Goal: Task Accomplishment & Management: Manage account settings

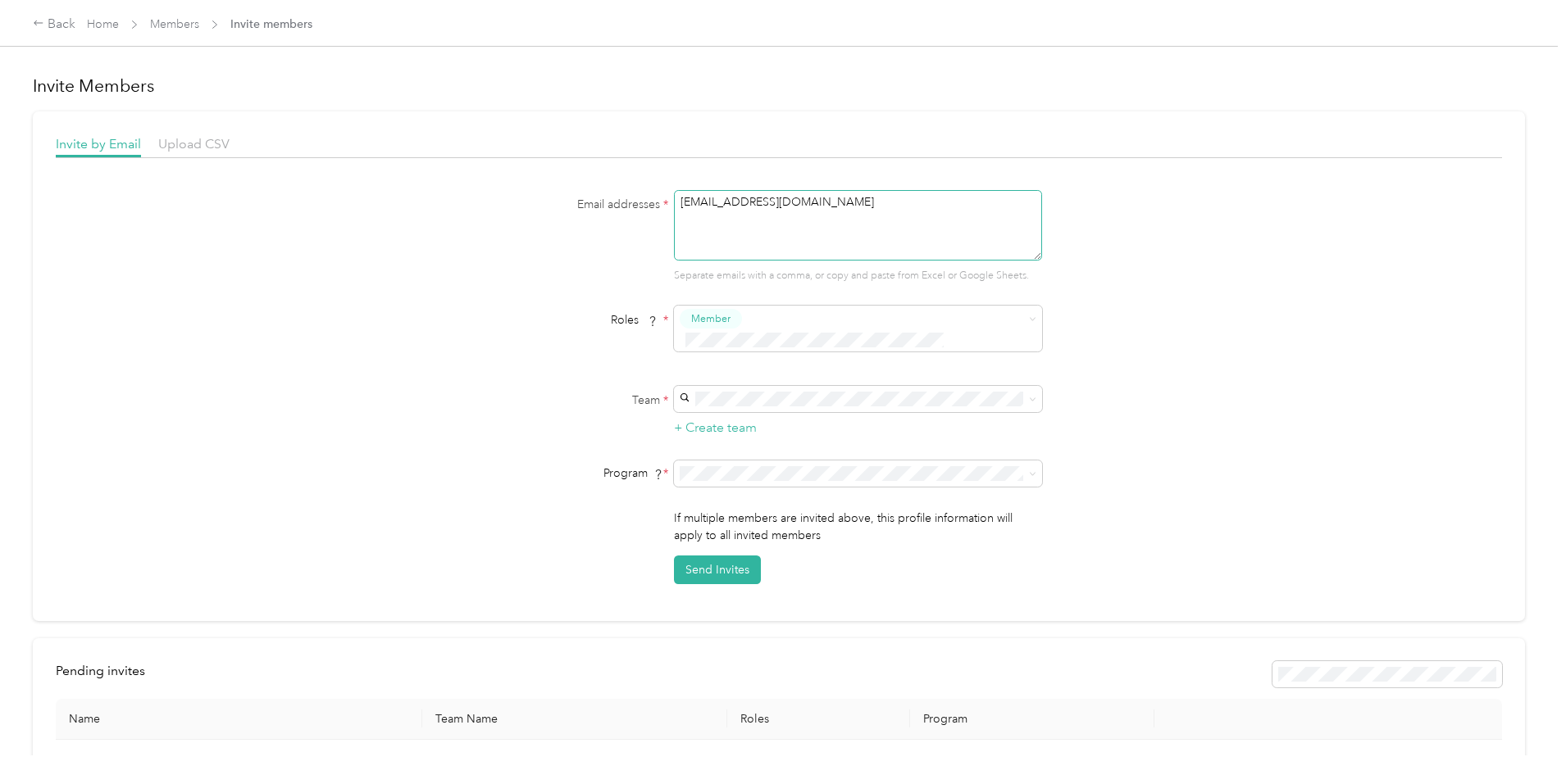
drag, startPoint x: 849, startPoint y: 205, endPoint x: 672, endPoint y: 199, distance: 177.1
click at [674, 199] on textarea "[EMAIL_ADDRESS][DOMAIN_NAME]" at bounding box center [858, 224] width 368 height 70
click at [715, 556] on button "Send Invites" at bounding box center [717, 569] width 87 height 29
click at [199, 19] on link "Members" at bounding box center [175, 24] width 49 height 14
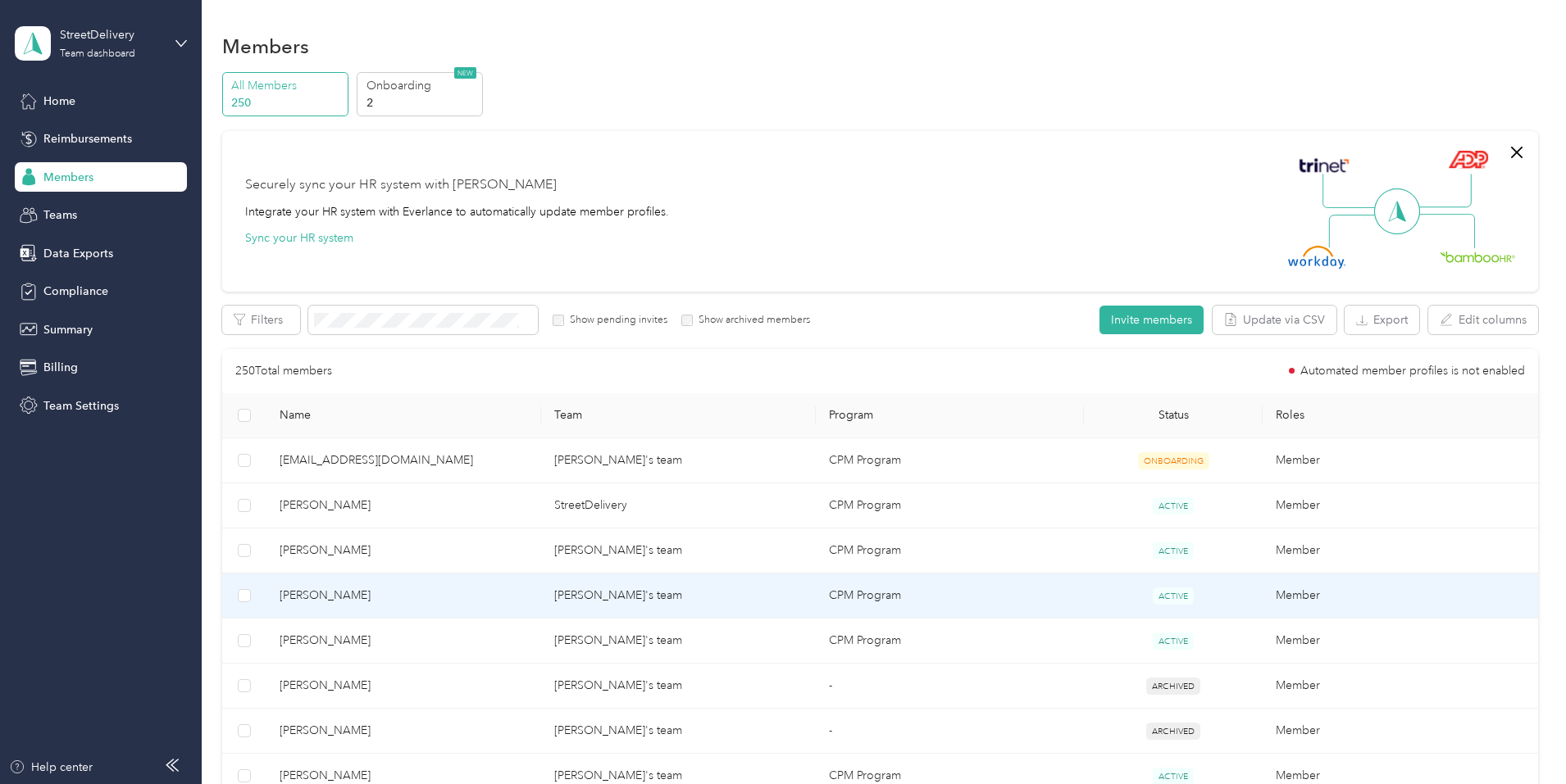
click at [651, 593] on td "[PERSON_NAME]'s team" at bounding box center [679, 596] width 275 height 45
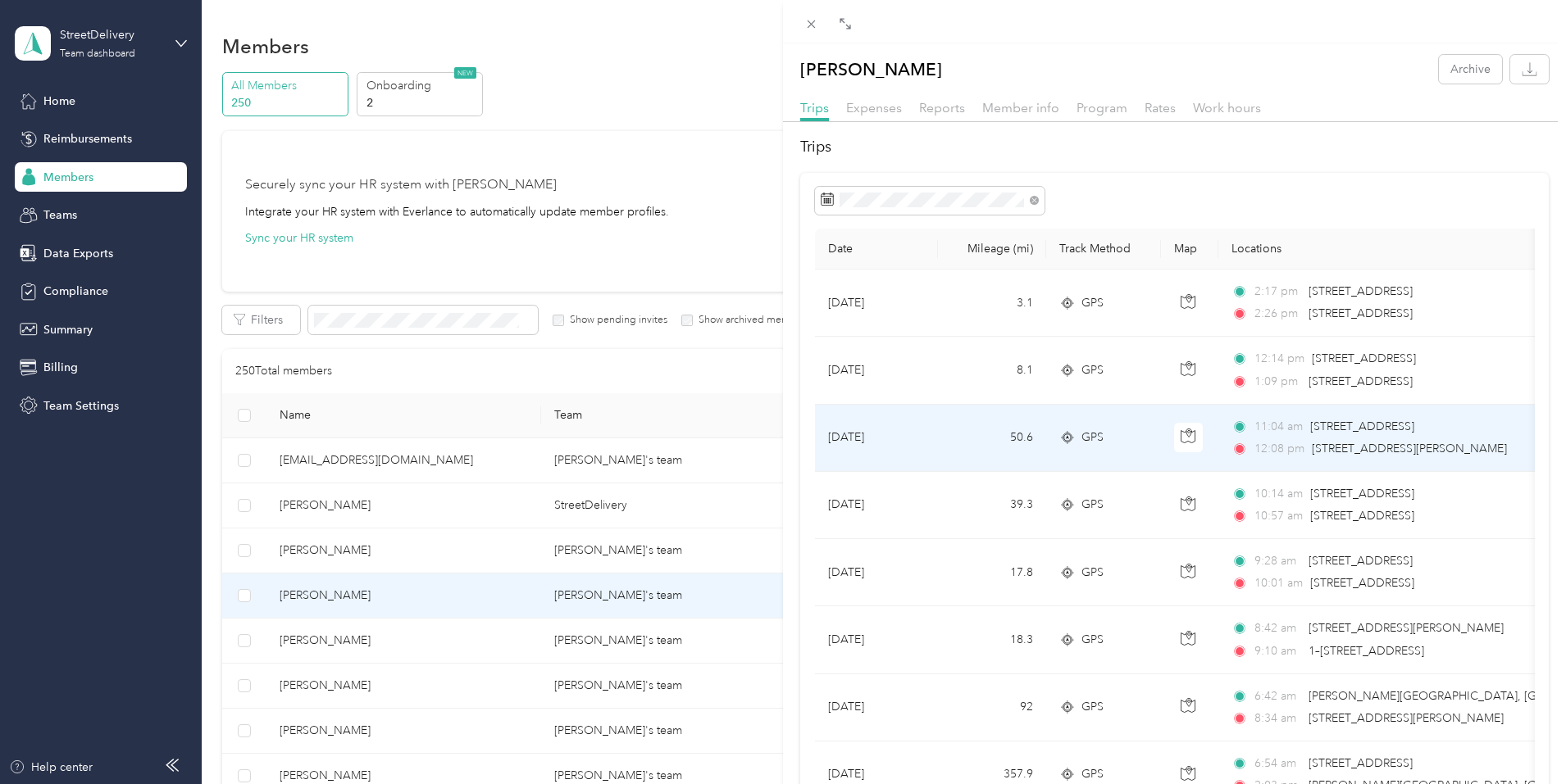
click at [876, 442] on td "[DATE]" at bounding box center [876, 438] width 123 height 67
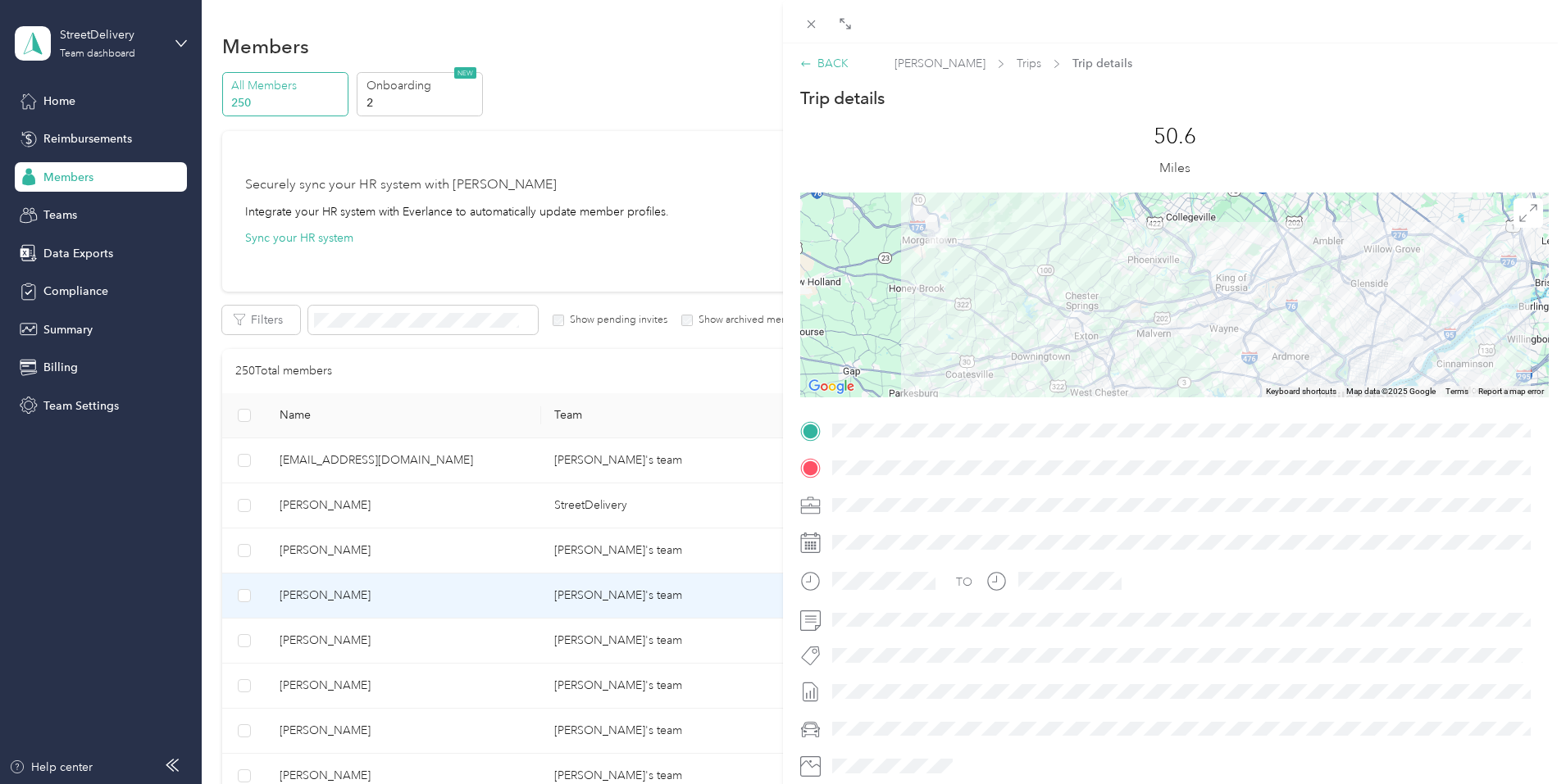
click at [825, 64] on div "BACK" at bounding box center [824, 63] width 48 height 17
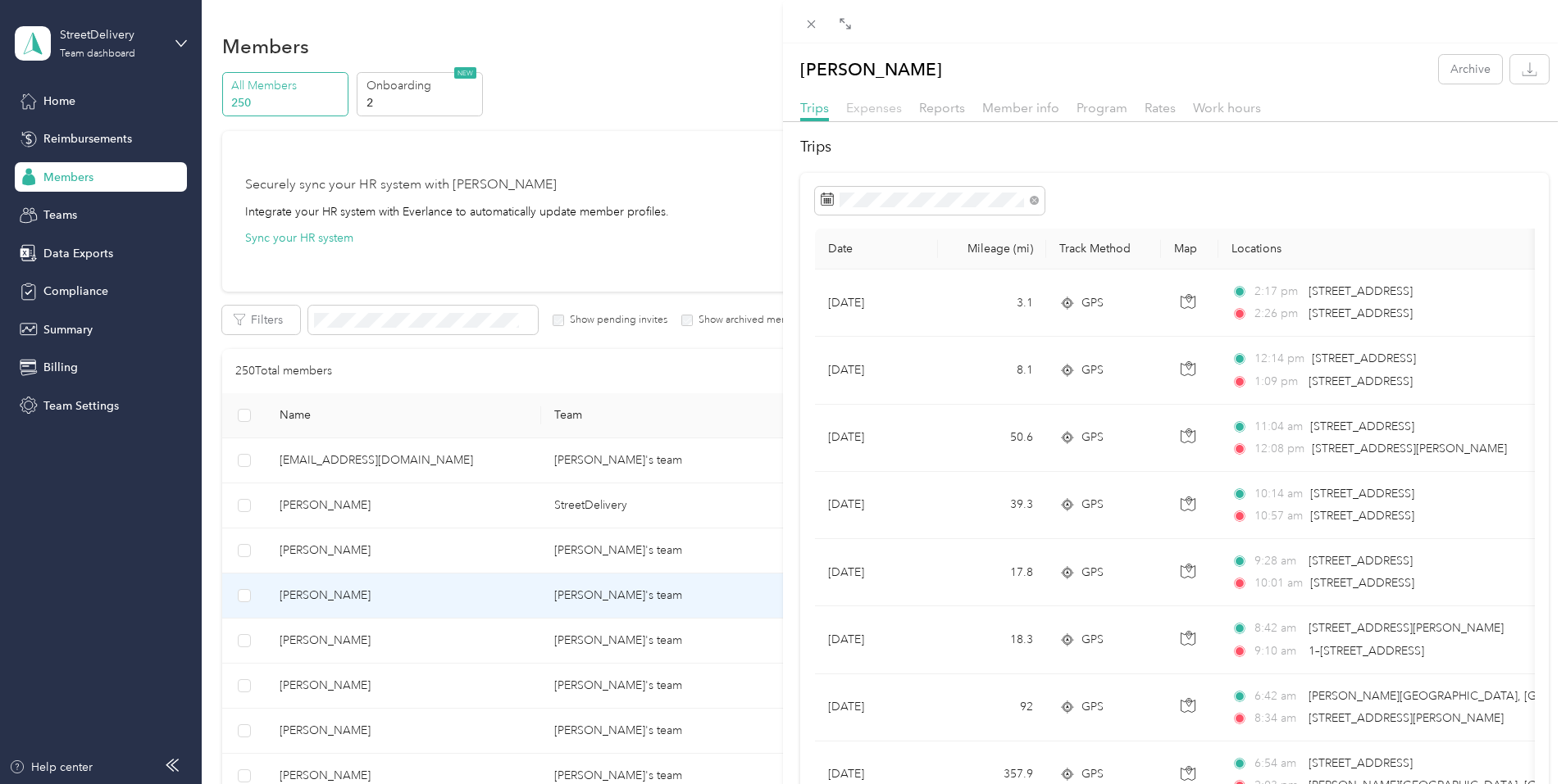
click at [864, 106] on span "Expenses" at bounding box center [874, 108] width 55 height 16
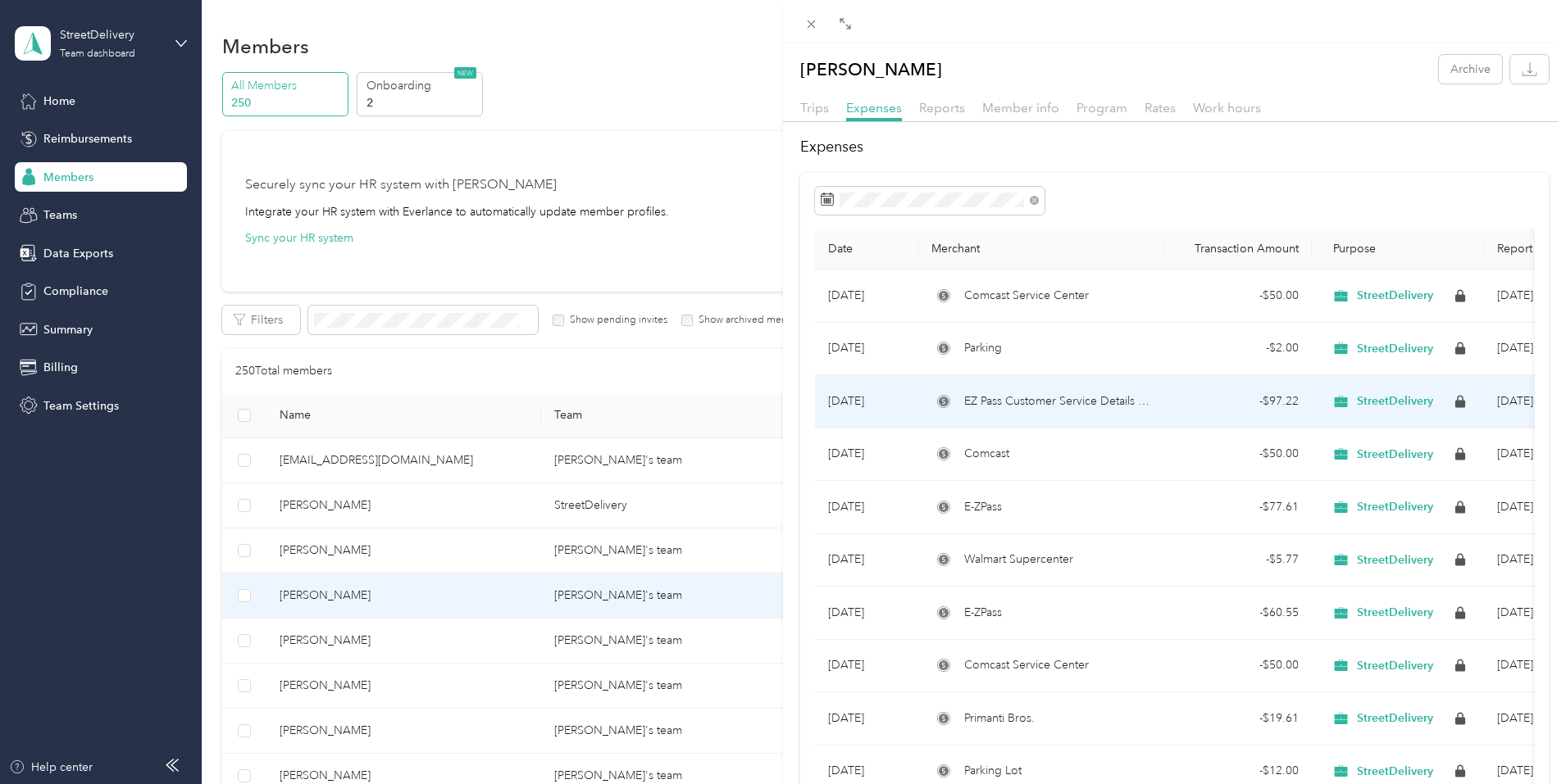
click at [1009, 407] on span "EZ Pass Customer Service Details For All 17 States" at bounding box center [1058, 401] width 187 height 18
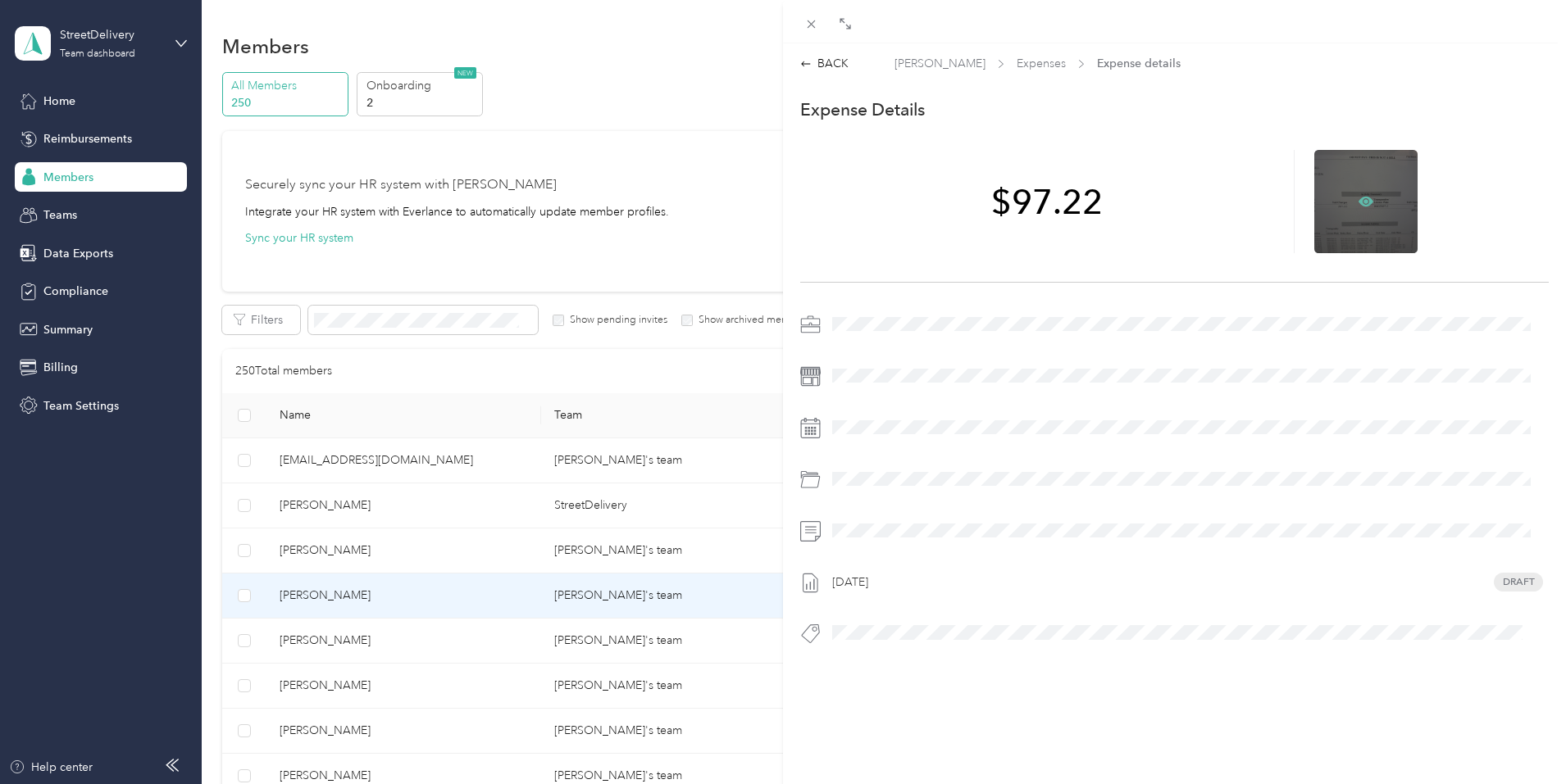
click at [1358, 204] on icon at bounding box center [1365, 201] width 15 height 10
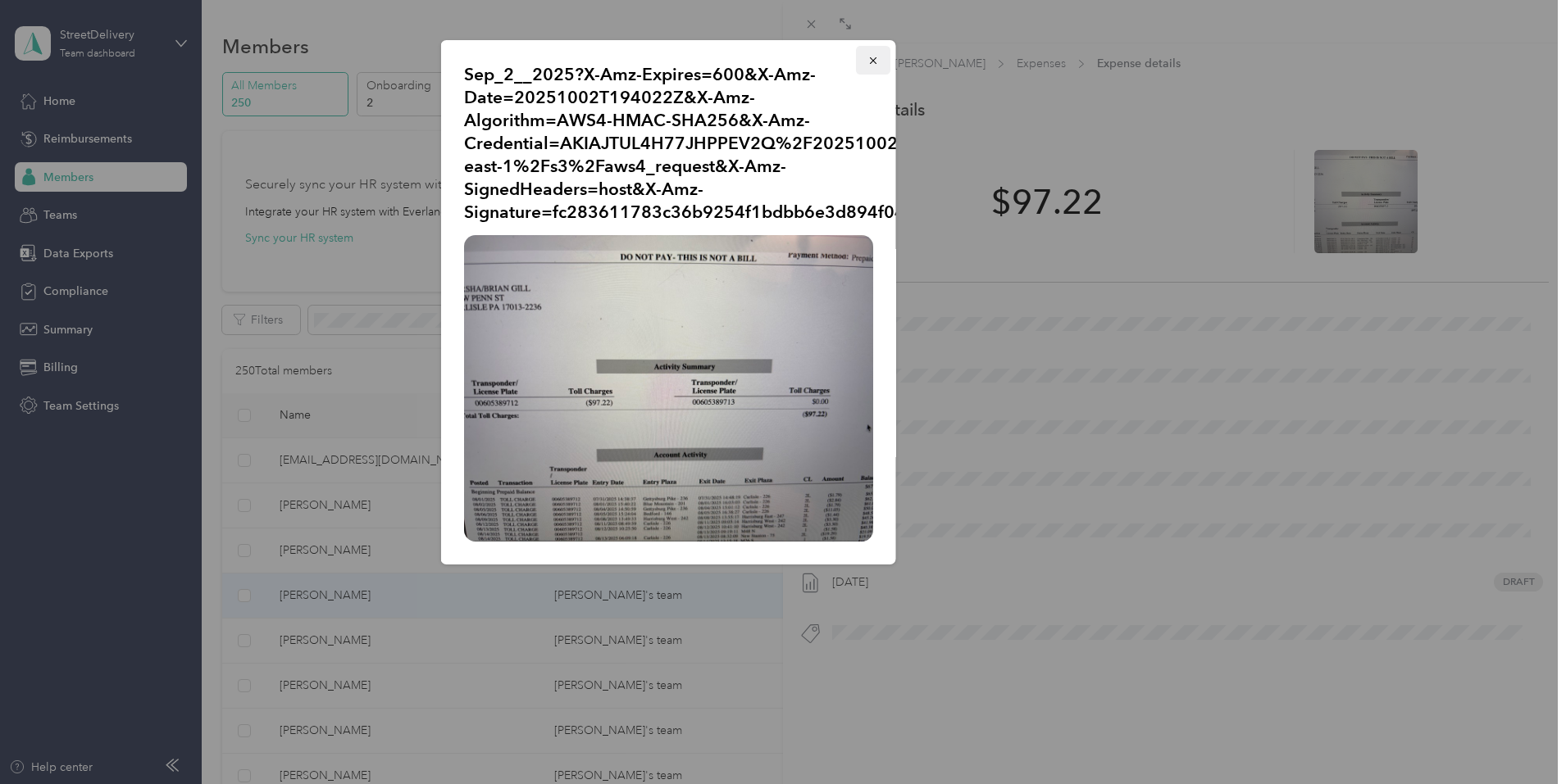
click at [875, 55] on icon "button" at bounding box center [874, 61] width 12 height 12
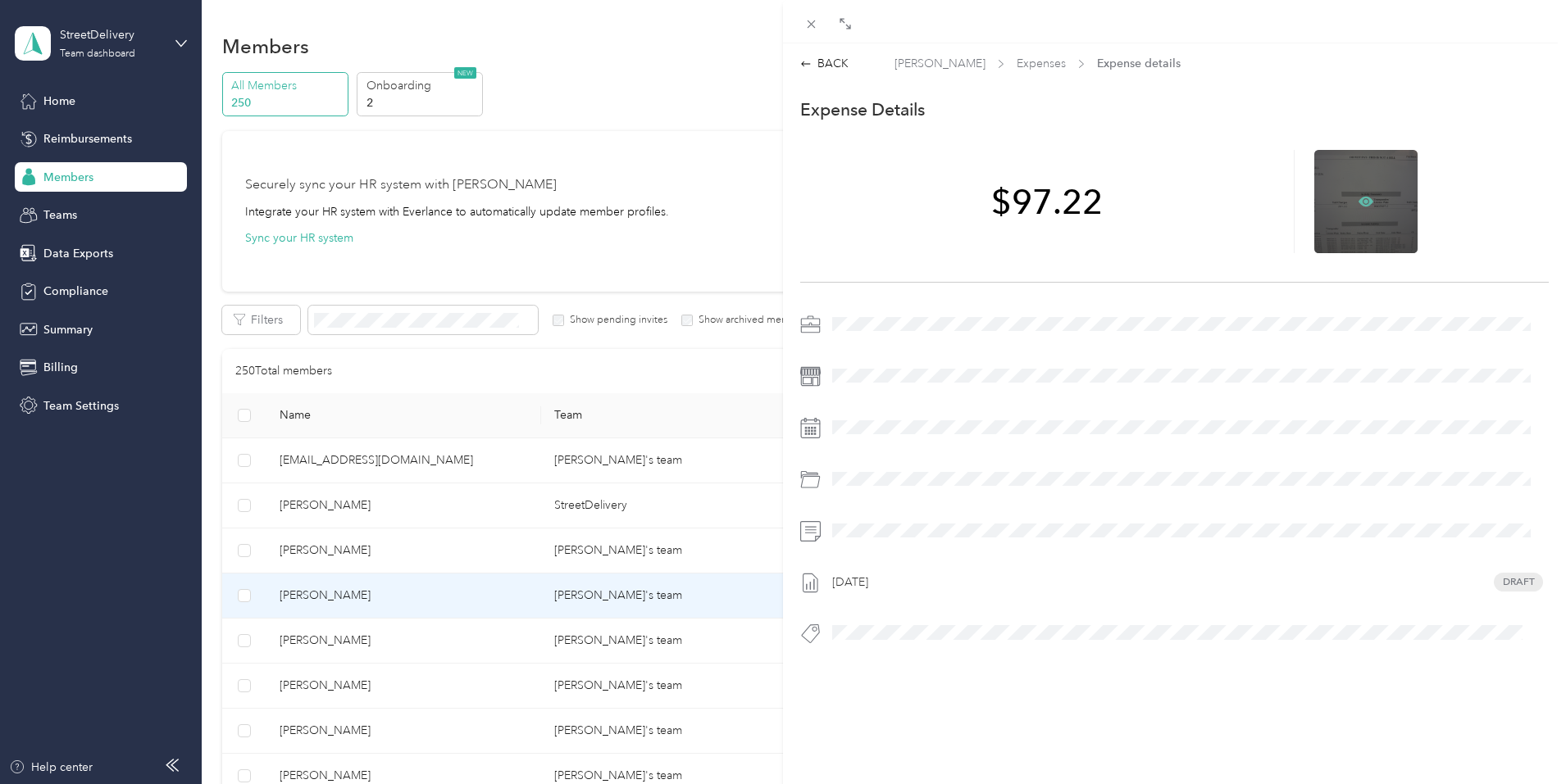
click at [1358, 198] on icon at bounding box center [1365, 201] width 15 height 15
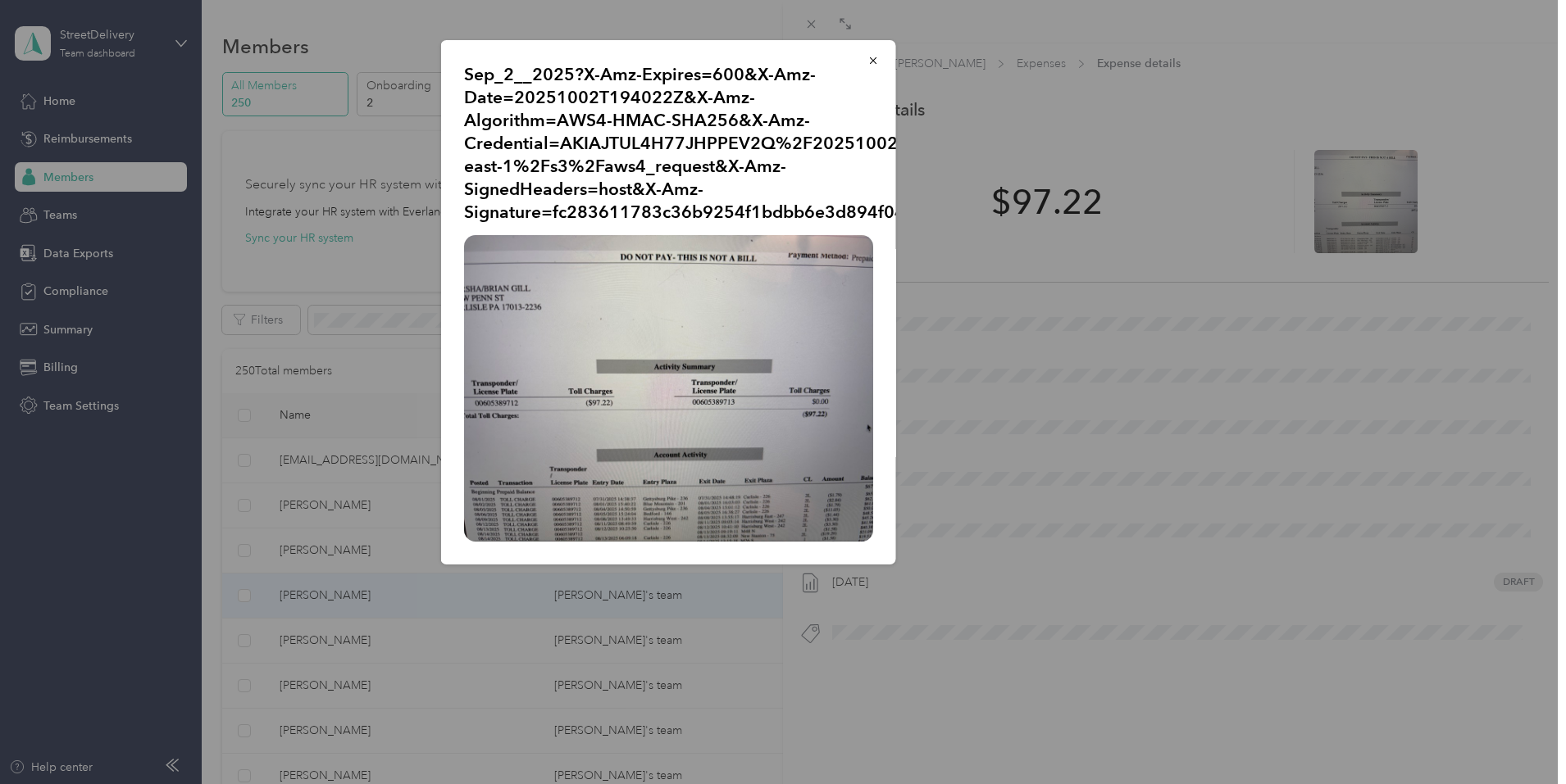
click at [1102, 236] on div "Sep_2__2025?X-Amz-Expires=600&X-Amz-Date=20251002T194022Z&X-Amz-Algorithm=AWS4-…" at bounding box center [1011, 305] width 455 height 529
click at [874, 58] on icon "button" at bounding box center [874, 61] width 12 height 12
